Goal: Information Seeking & Learning: Learn about a topic

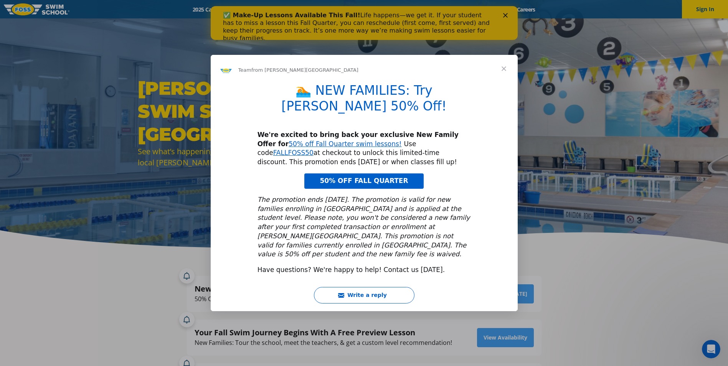
click at [501, 81] on span "Close" at bounding box center [504, 69] width 28 height 28
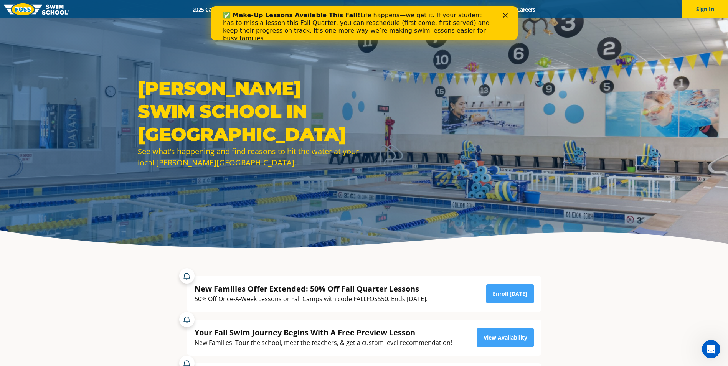
click at [503, 12] on div "✅ Make-Up Lessons Available This Fall! Life happens—we get it. If your student …" at bounding box center [363, 26] width 282 height 35
click at [507, 17] on icon "Close" at bounding box center [504, 15] width 5 height 5
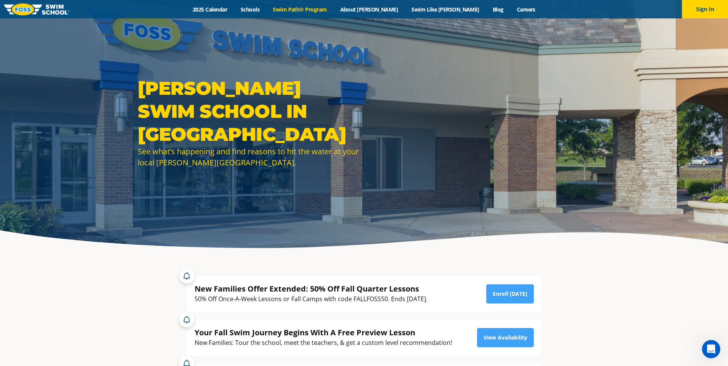
click at [318, 9] on link "Swim Path® Program" at bounding box center [299, 9] width 67 height 7
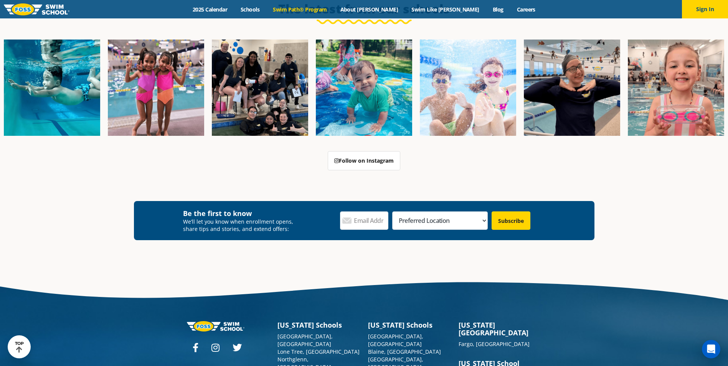
scroll to position [2291, 0]
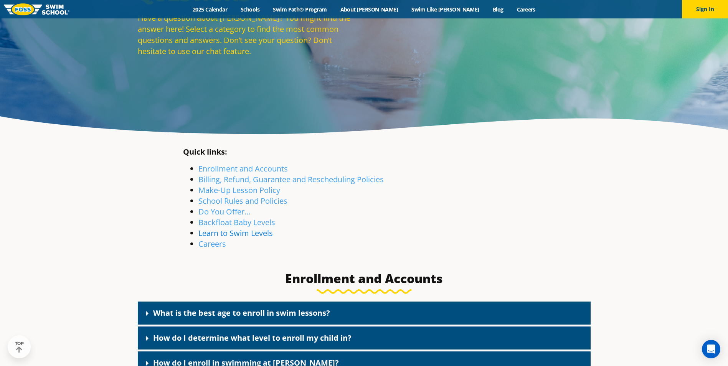
scroll to position [115, 0]
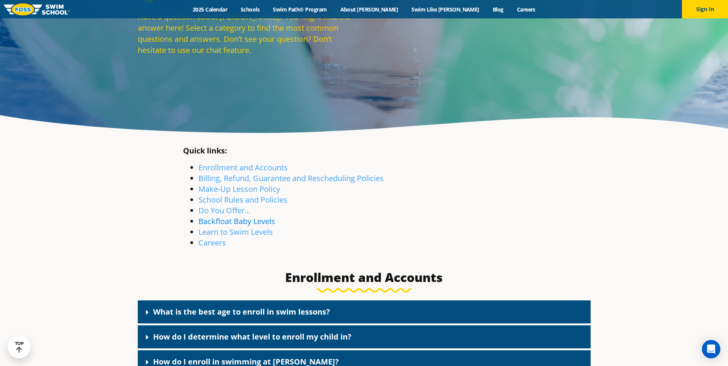
click at [240, 222] on link "Backfloat Baby Levels" at bounding box center [236, 221] width 77 height 10
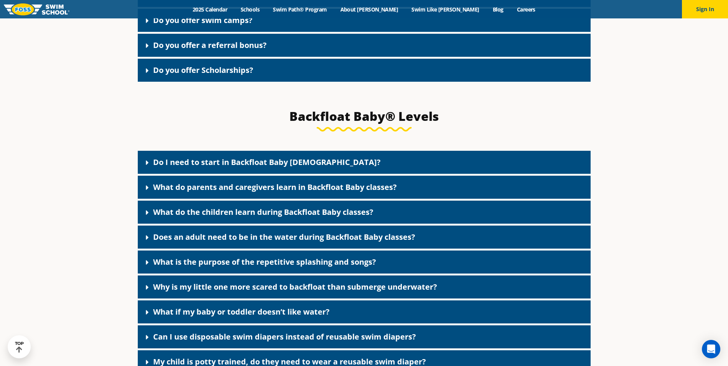
scroll to position [1716, 0]
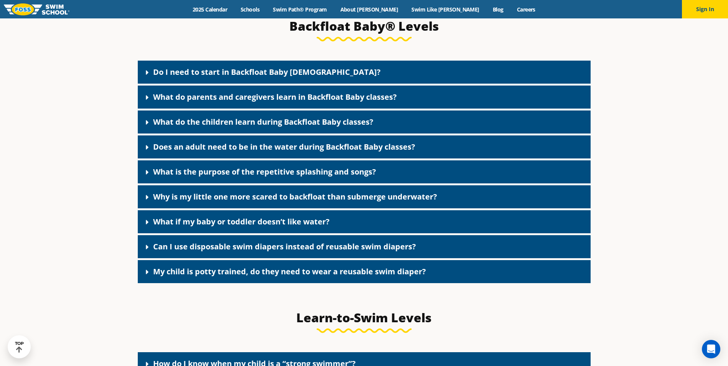
click at [229, 77] on link "Do I need to start in Backfloat Baby 1?" at bounding box center [266, 72] width 227 height 10
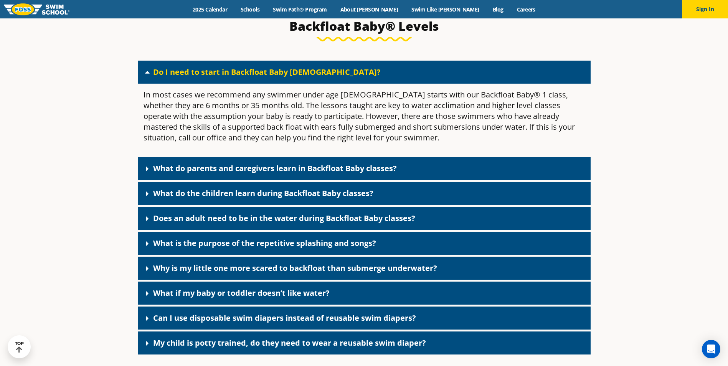
click at [229, 77] on link "Do I need to start in Backfloat Baby 1?" at bounding box center [266, 72] width 227 height 10
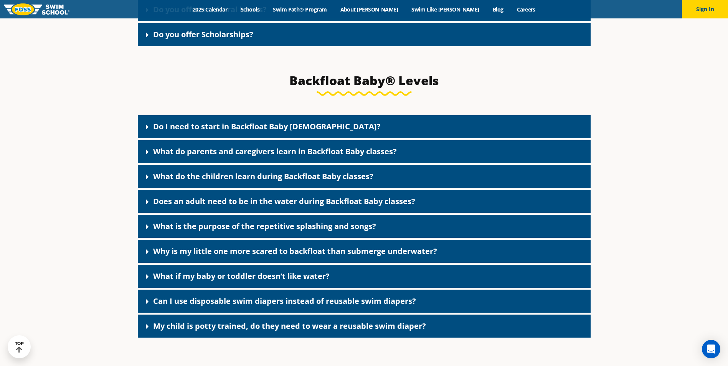
scroll to position [1640, 0]
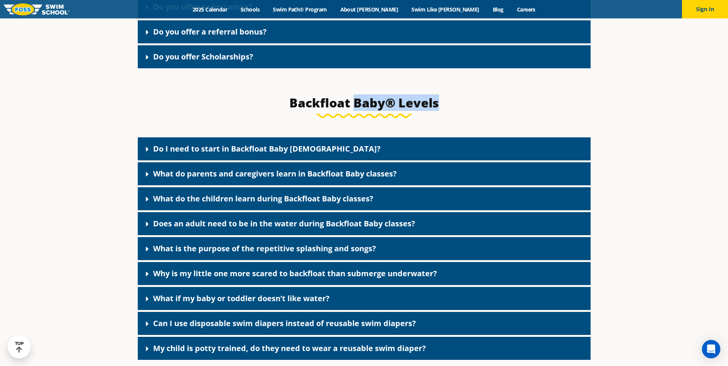
drag, startPoint x: 439, startPoint y: 114, endPoint x: 357, endPoint y: 115, distance: 81.7
click at [357, 110] on h3 "Backfloat Baby® Levels" at bounding box center [364, 102] width 362 height 15
drag, startPoint x: 357, startPoint y: 115, endPoint x: 445, endPoint y: 103, distance: 88.3
click at [445, 103] on div "Backfloat Baby® Levels" at bounding box center [364, 106] width 370 height 31
drag, startPoint x: 440, startPoint y: 112, endPoint x: 291, endPoint y: 111, distance: 149.6
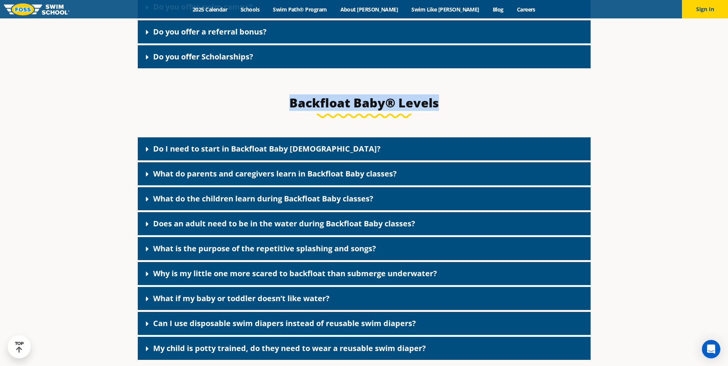
click at [291, 110] on h3 "Backfloat Baby® Levels" at bounding box center [364, 102] width 362 height 15
drag, startPoint x: 291, startPoint y: 111, endPoint x: 239, endPoint y: 131, distance: 55.1
click at [239, 122] on div "Backfloat Baby® Levels" at bounding box center [364, 106] width 370 height 31
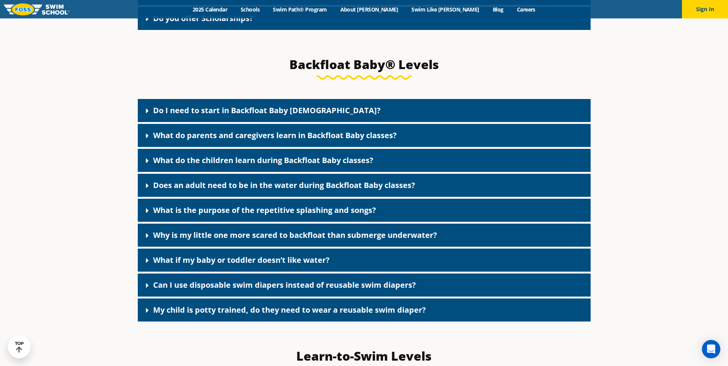
scroll to position [1716, 0]
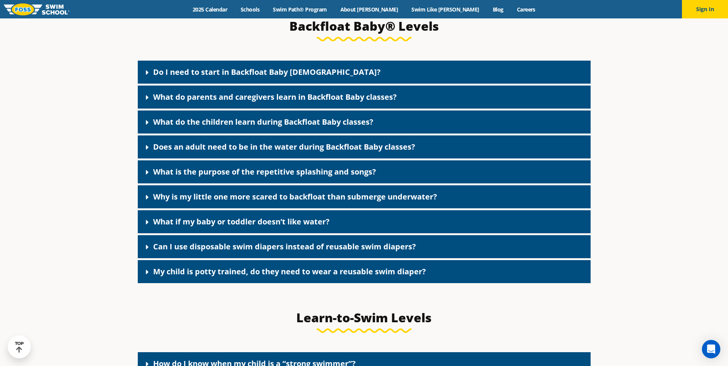
click at [289, 127] on link "What do the children learn during Backfloat Baby classes?" at bounding box center [263, 122] width 220 height 10
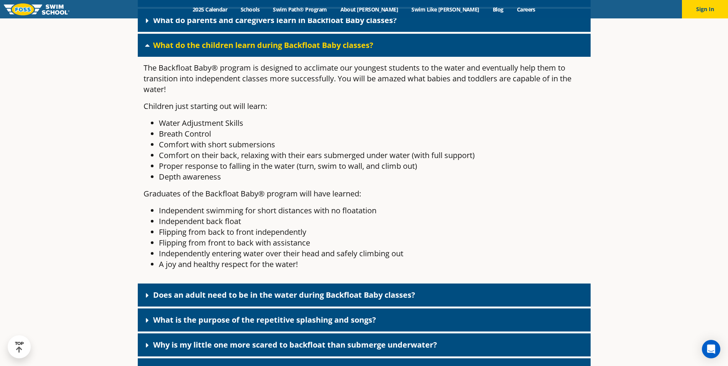
scroll to position [1755, 0]
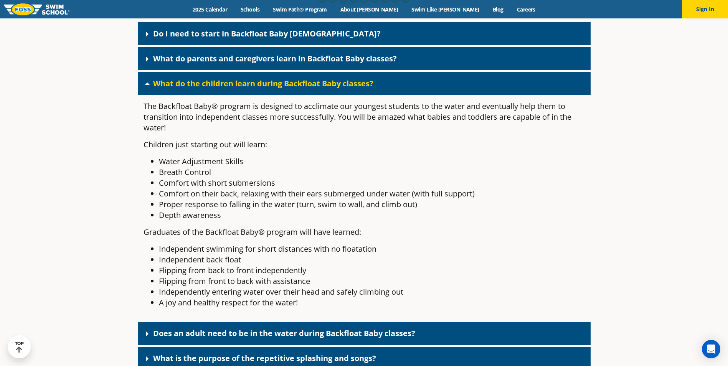
click at [269, 89] on link "What do the children learn during Backfloat Baby classes?" at bounding box center [263, 83] width 220 height 10
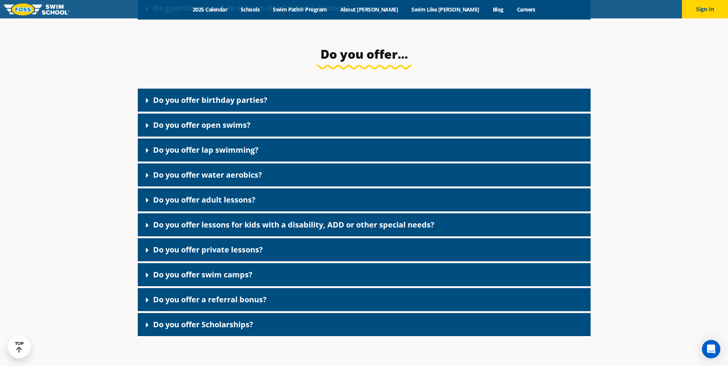
scroll to position [1371, 0]
